Goal: Information Seeking & Learning: Understand process/instructions

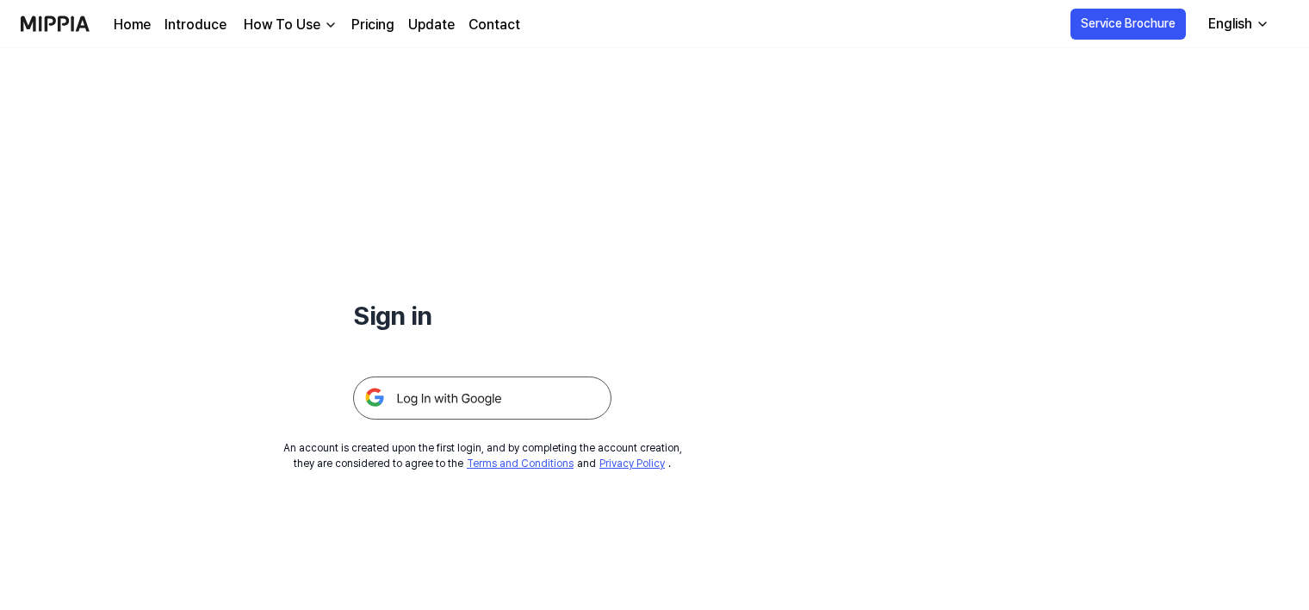
click at [134, 15] on link "Home" at bounding box center [132, 25] width 37 height 21
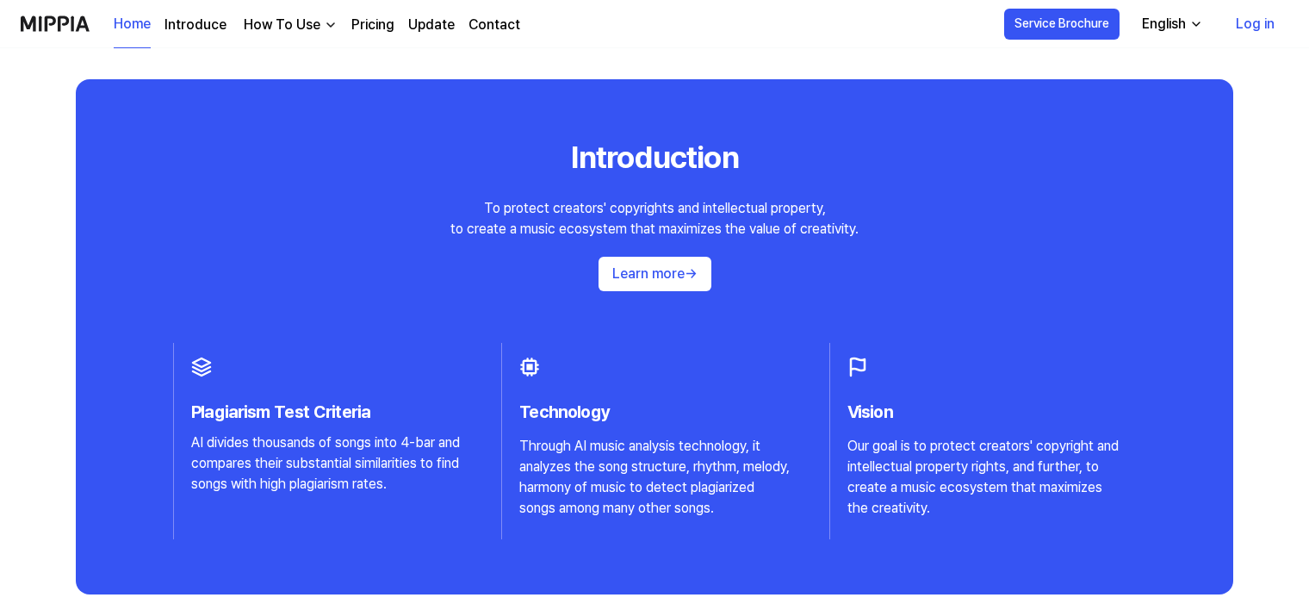
scroll to position [1636, 0]
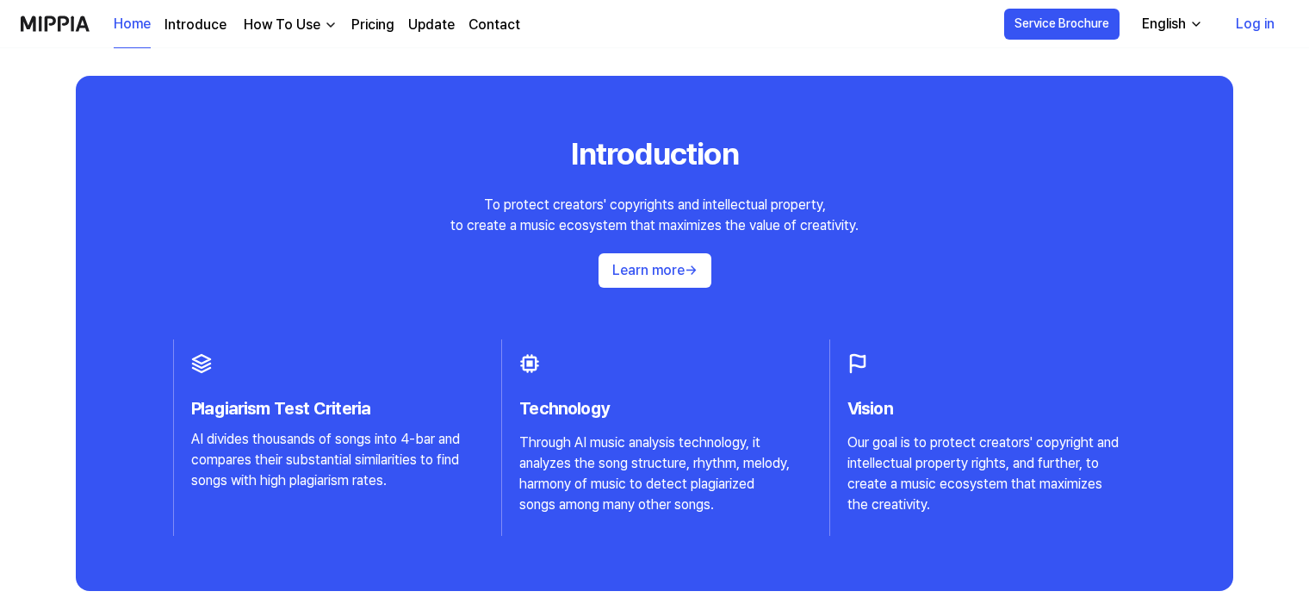
click at [1263, 22] on link "Log in" at bounding box center [1255, 24] width 66 height 48
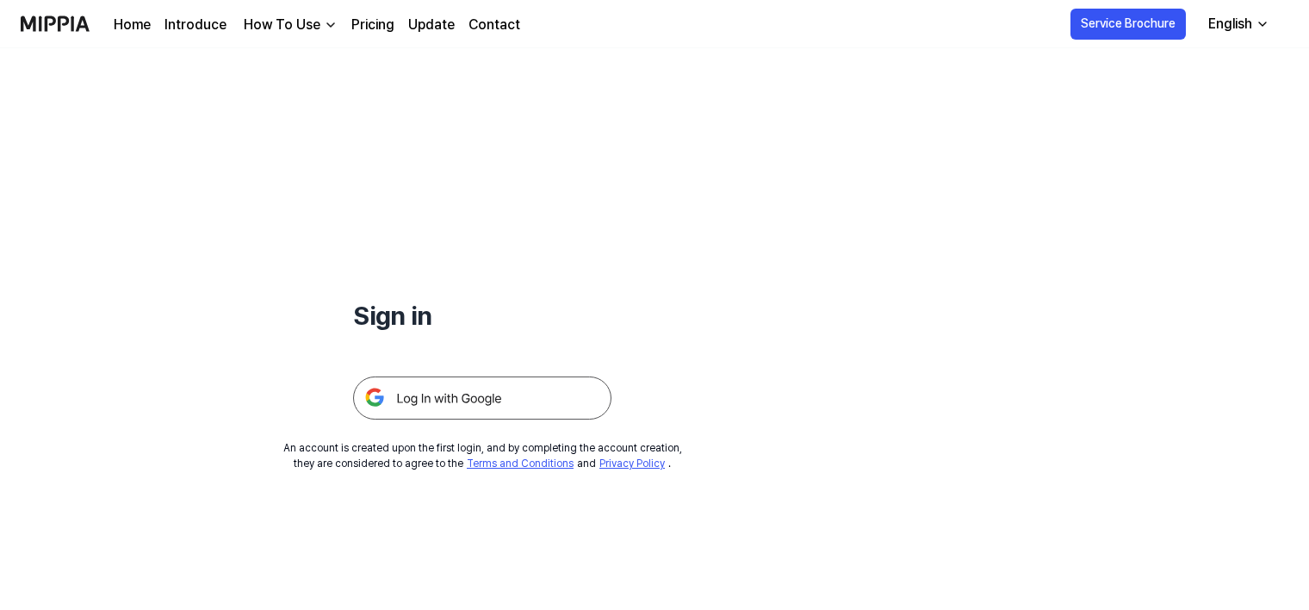
click at [406, 324] on h1 "Sign in" at bounding box center [482, 315] width 258 height 39
click at [441, 402] on img at bounding box center [482, 397] width 258 height 43
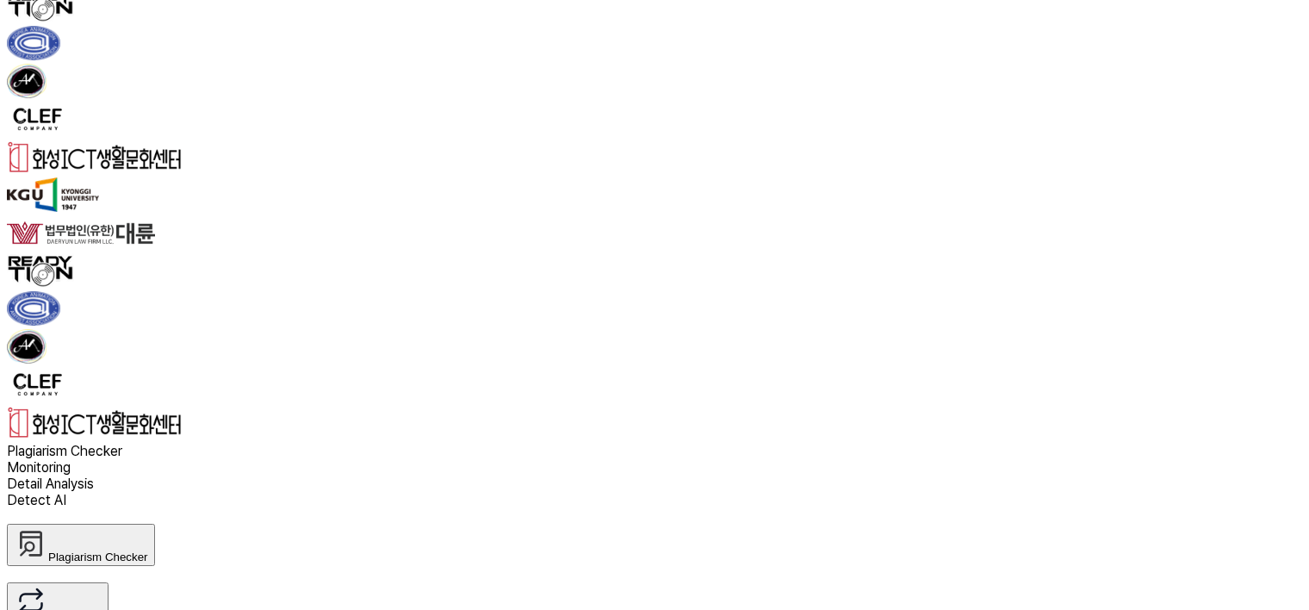
click at [283, 62] on link "Plagiarism Checker" at bounding box center [264, 55] width 136 height 16
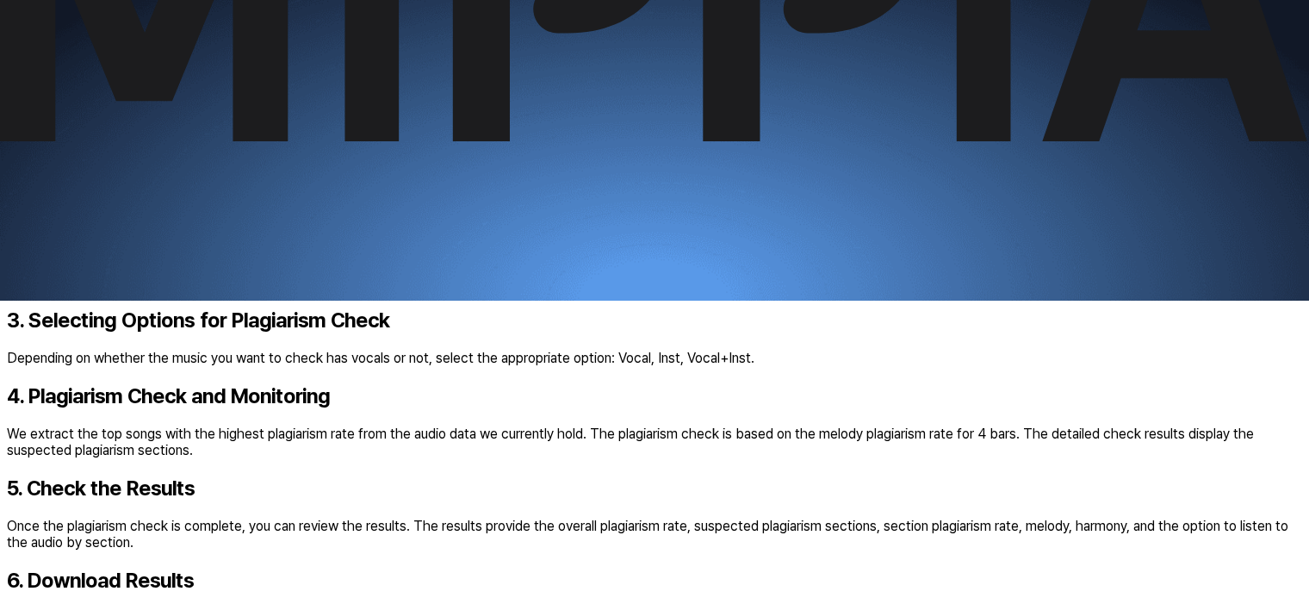
scroll to position [431, 0]
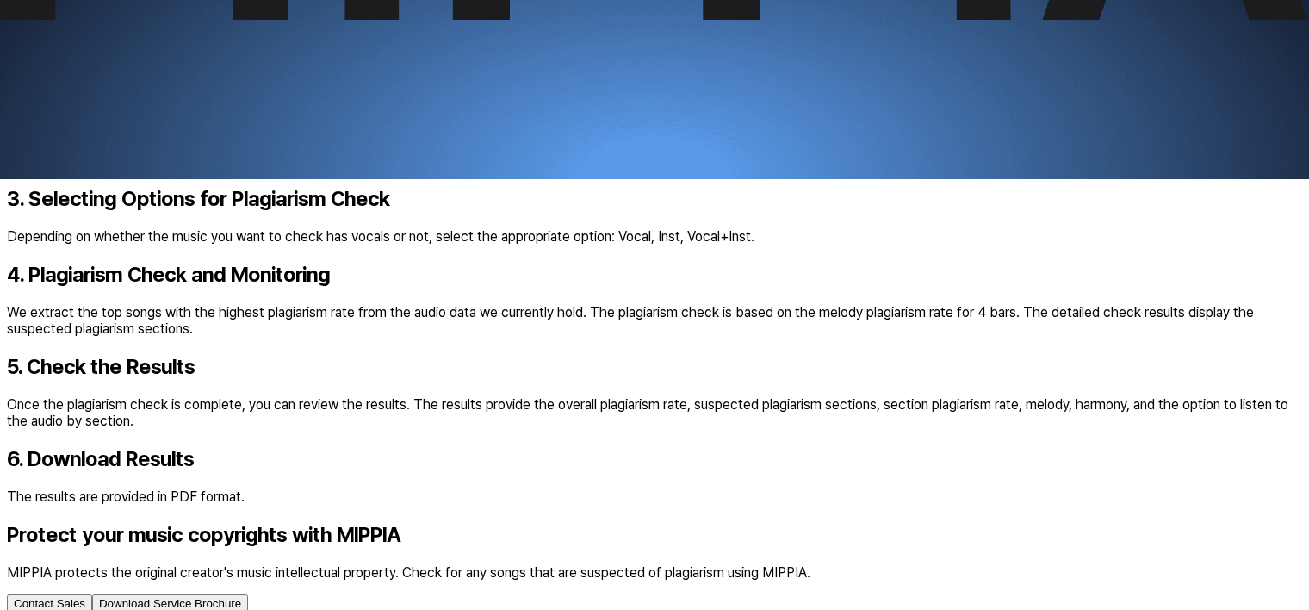
click at [313, 94] on div "Please sign up and login with your Google email account" at bounding box center [654, 86] width 1295 height 16
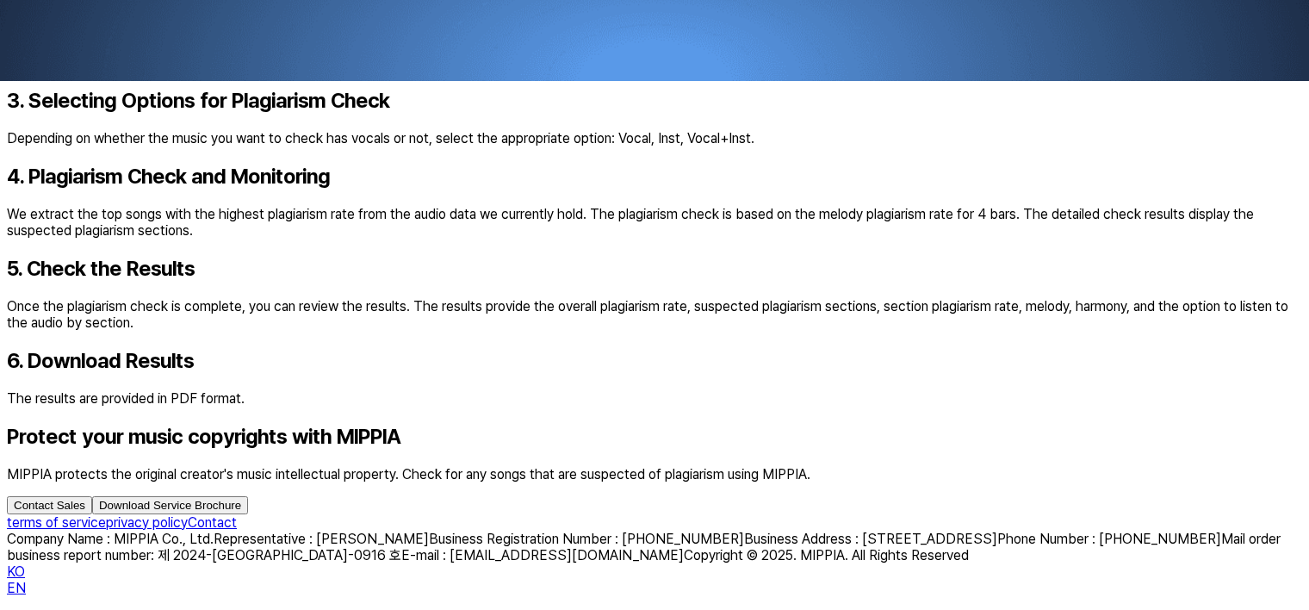
scroll to position [1033, 0]
